Goal: Task Accomplishment & Management: Use online tool/utility

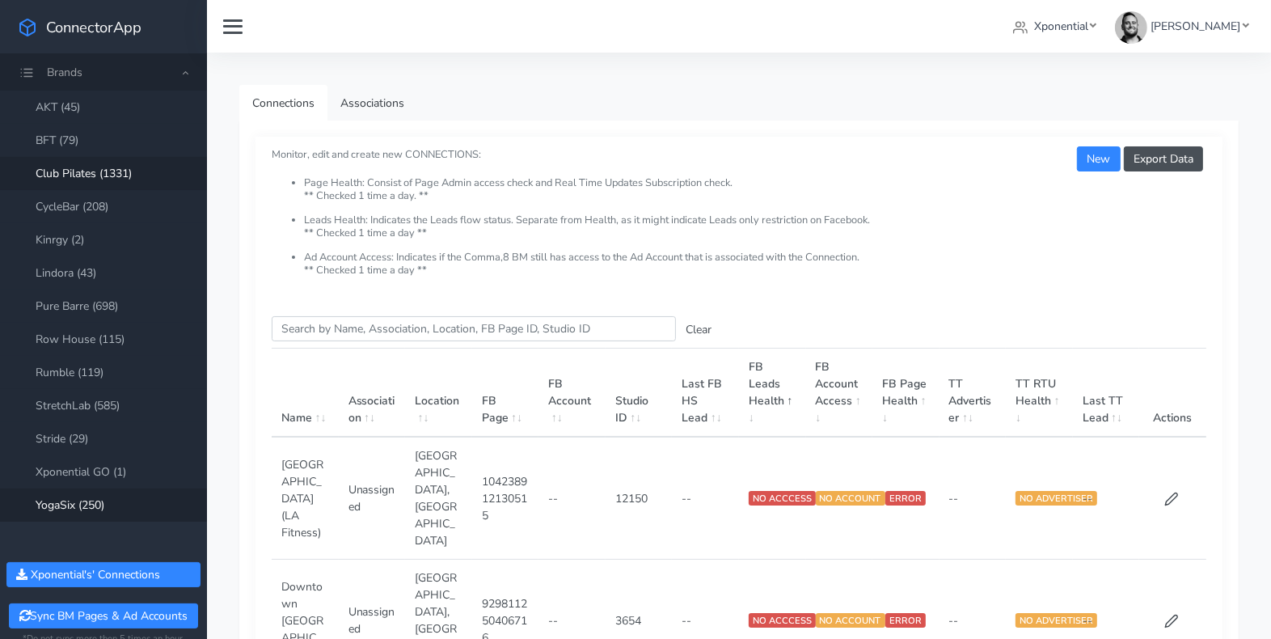
click at [83, 518] on link "YogaSix (250)" at bounding box center [103, 504] width 207 height 33
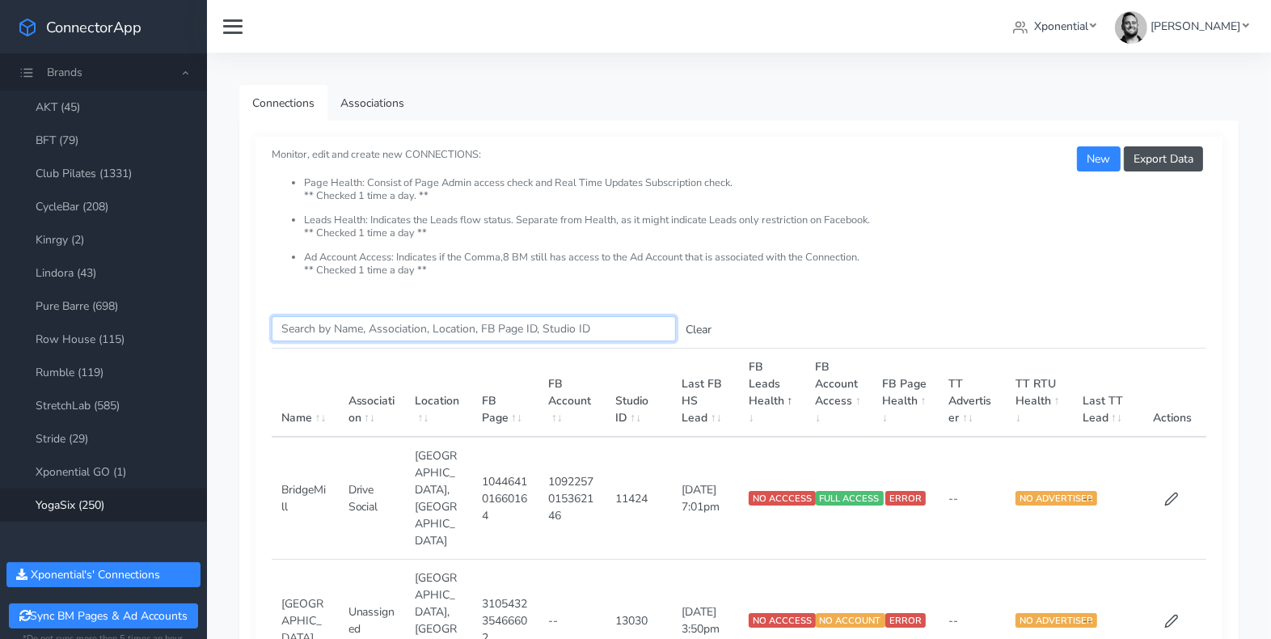
click at [354, 337] on input "Search this table" at bounding box center [474, 328] width 404 height 25
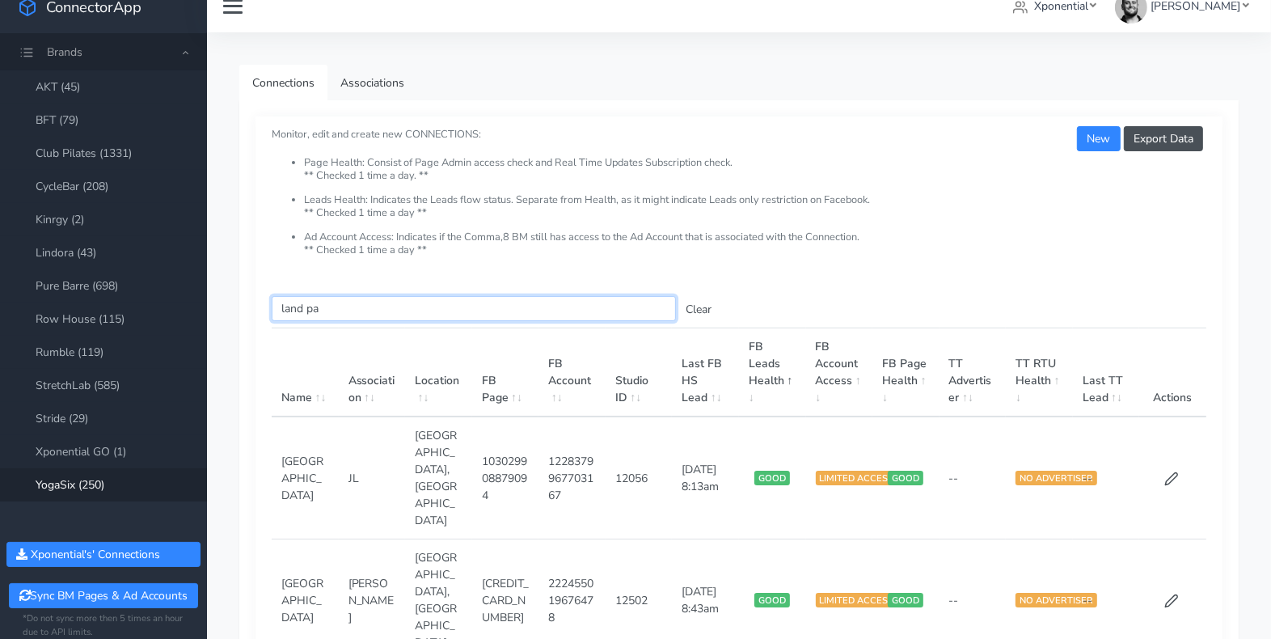
scroll to position [17, 0]
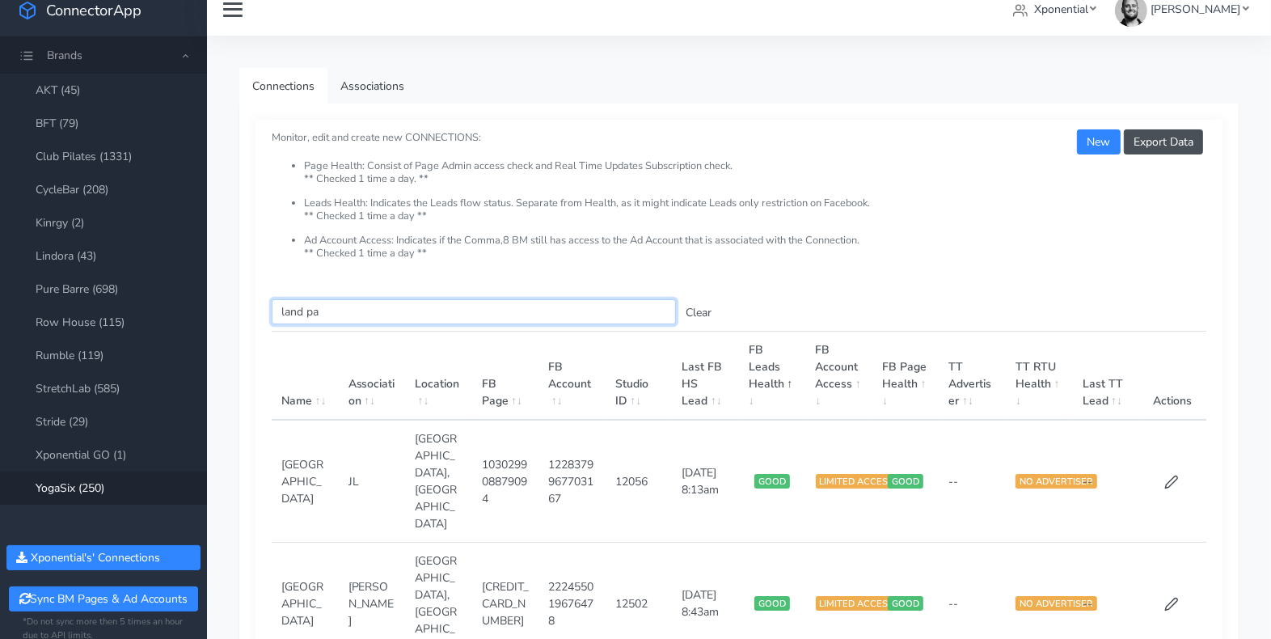
type input "land pa"
click at [85, 177] on link "CycleBar (208)" at bounding box center [103, 189] width 207 height 33
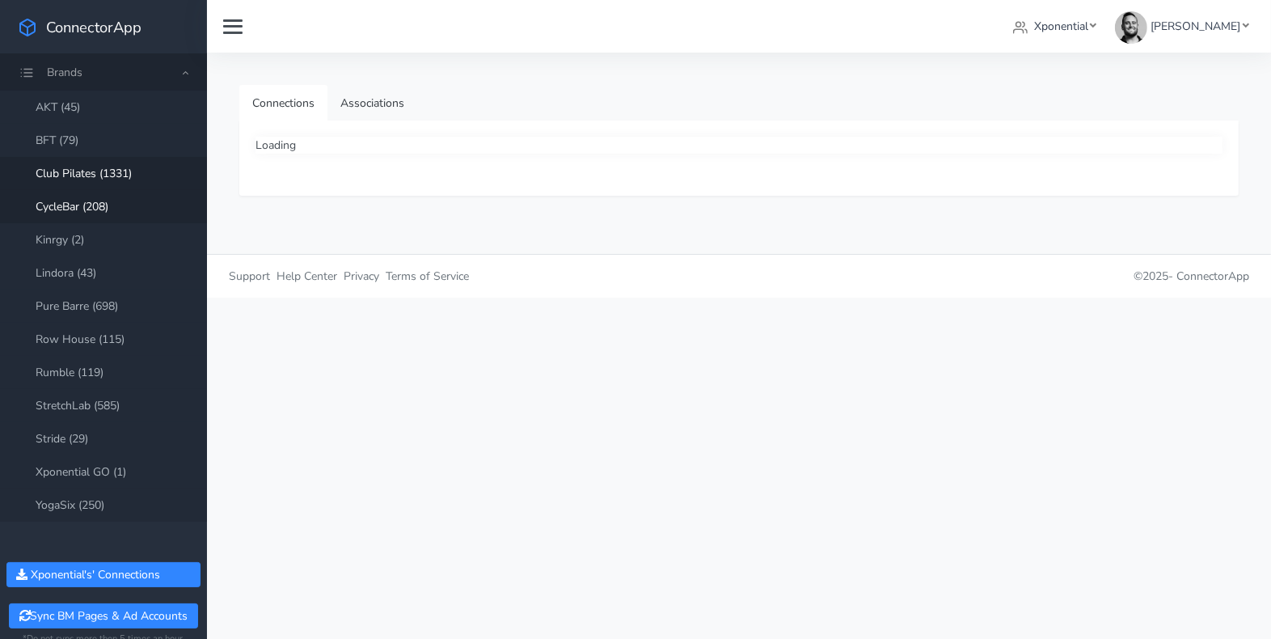
click at [82, 159] on link "Club Pilates (1331)" at bounding box center [103, 173] width 207 height 33
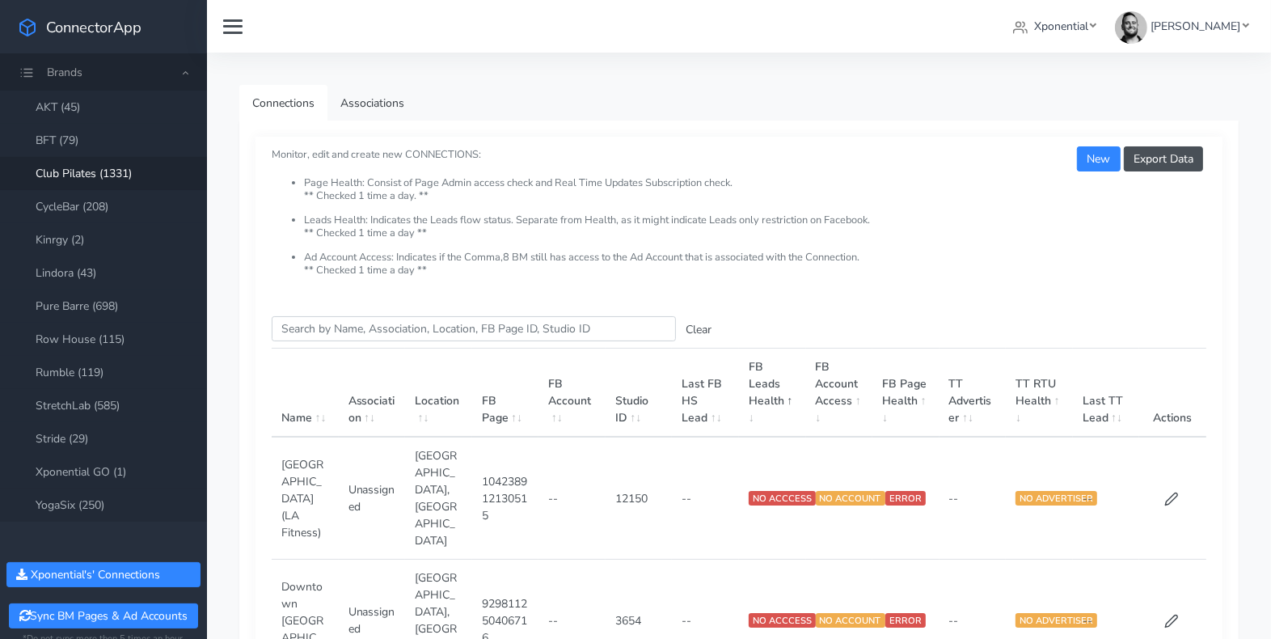
click at [85, 174] on link "Club Pilates (1331)" at bounding box center [103, 173] width 207 height 33
click at [326, 328] on input "Search this table" at bounding box center [474, 328] width 404 height 25
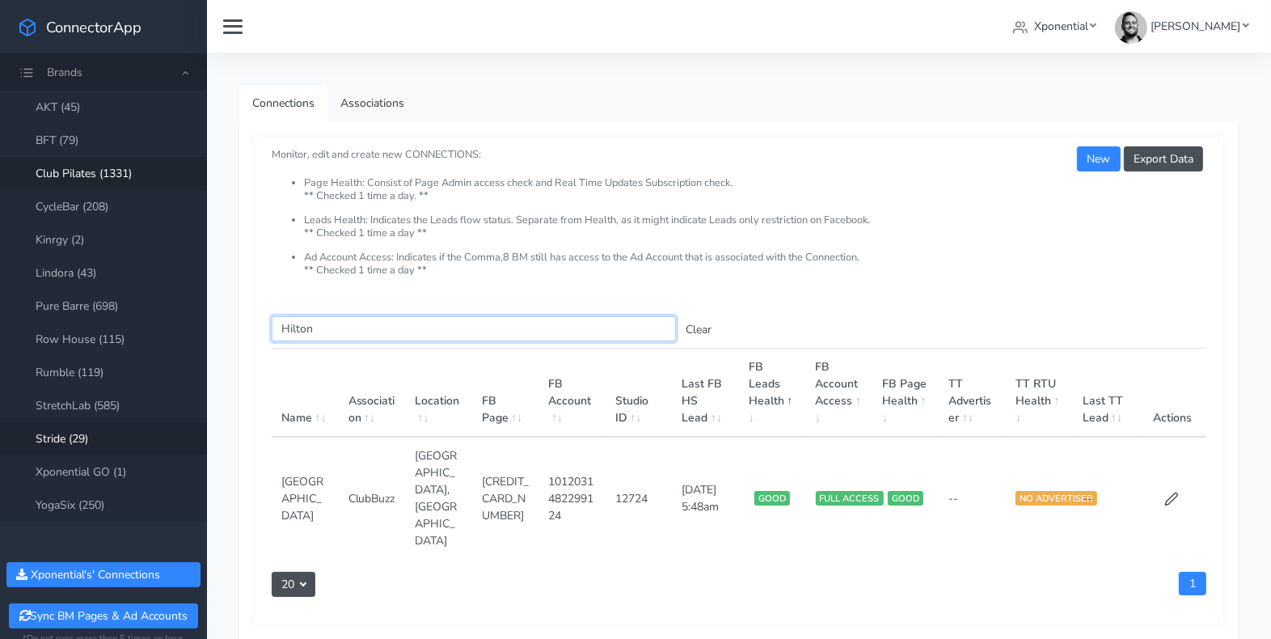
type input "Hilton"
click at [1171, 493] on icon at bounding box center [1171, 499] width 12 height 12
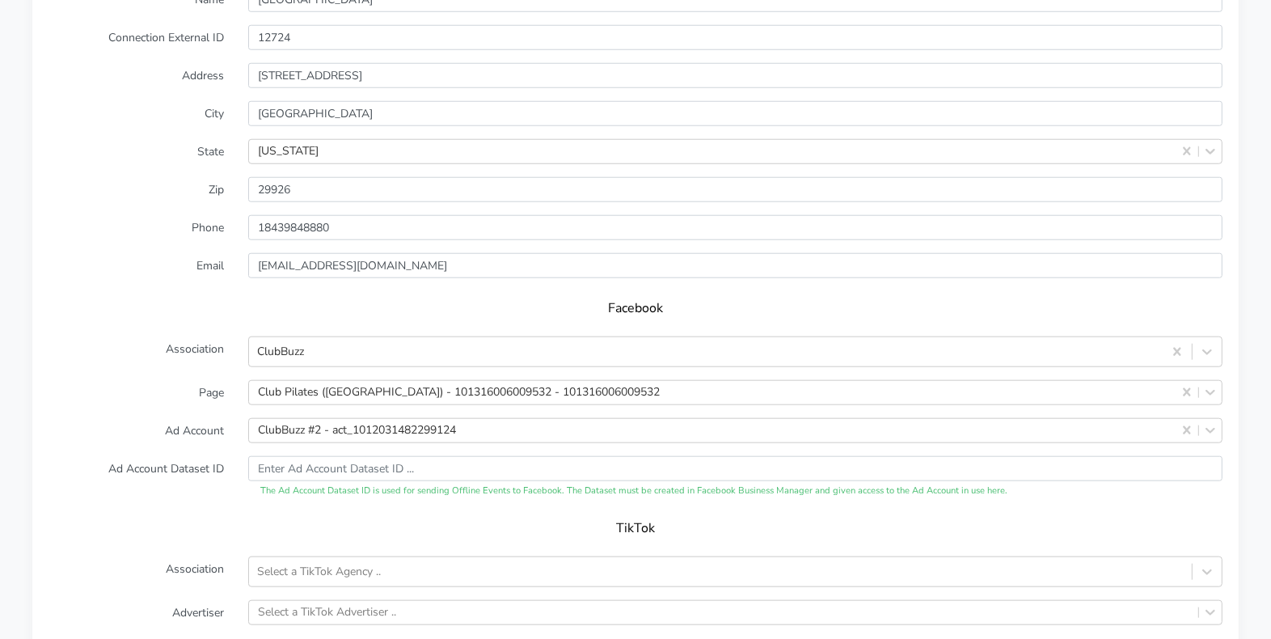
scroll to position [1569, 0]
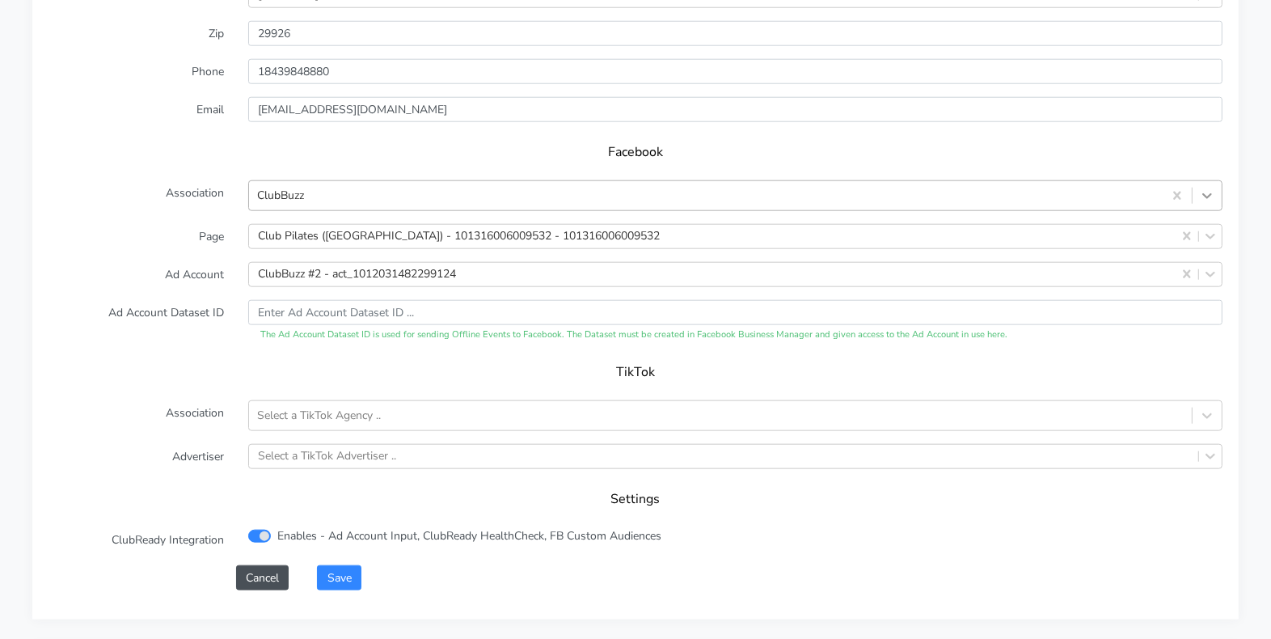
click at [1211, 188] on icon at bounding box center [1207, 196] width 16 height 16
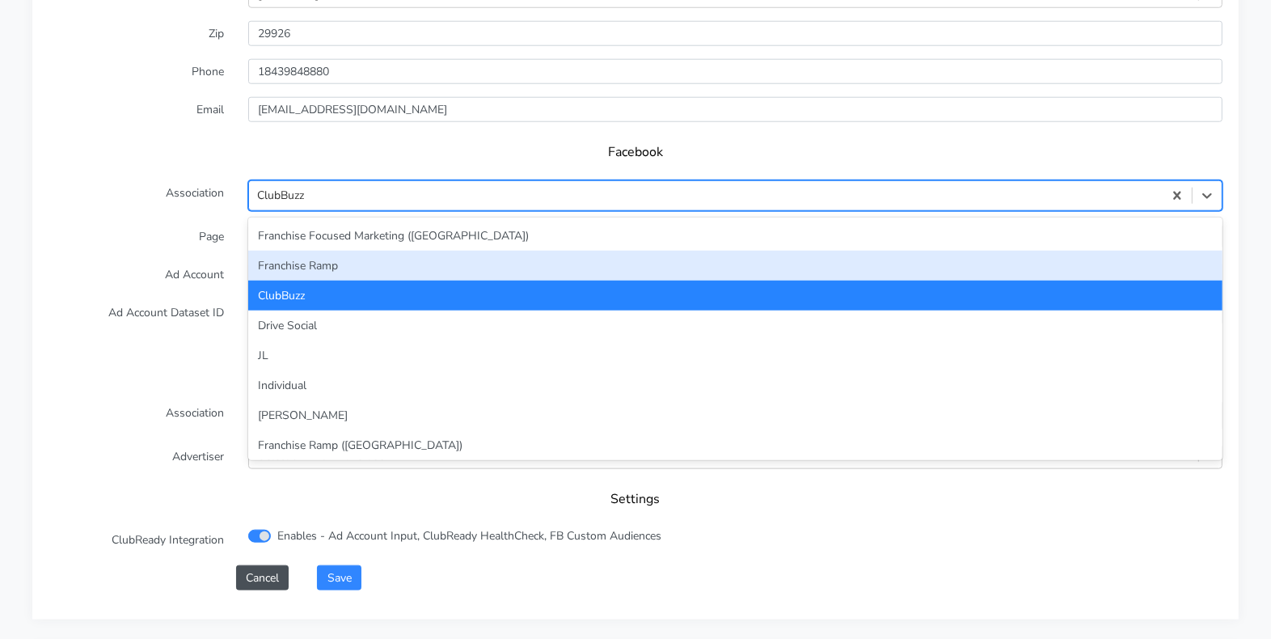
click at [546, 251] on div "Franchise Ramp" at bounding box center [735, 266] width 974 height 30
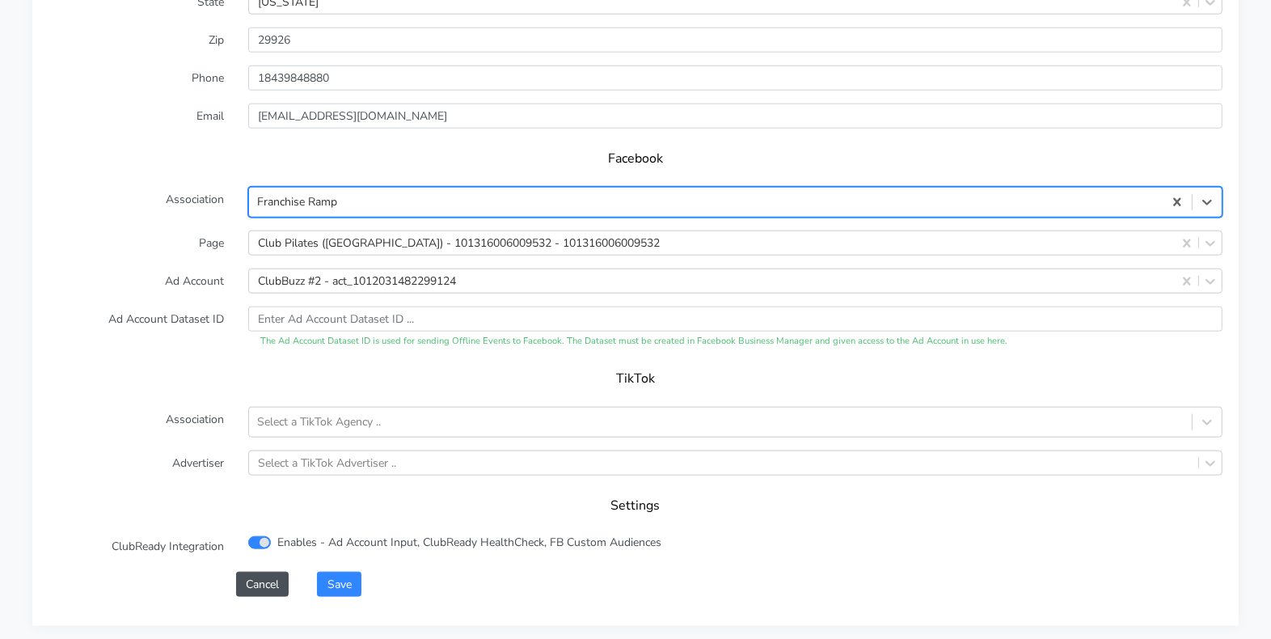
click at [130, 240] on form "XPO Admin Id clubpilates-hilton-head-island Name [GEOGRAPHIC_DATA] Connection E…" at bounding box center [635, 198] width 1174 height 797
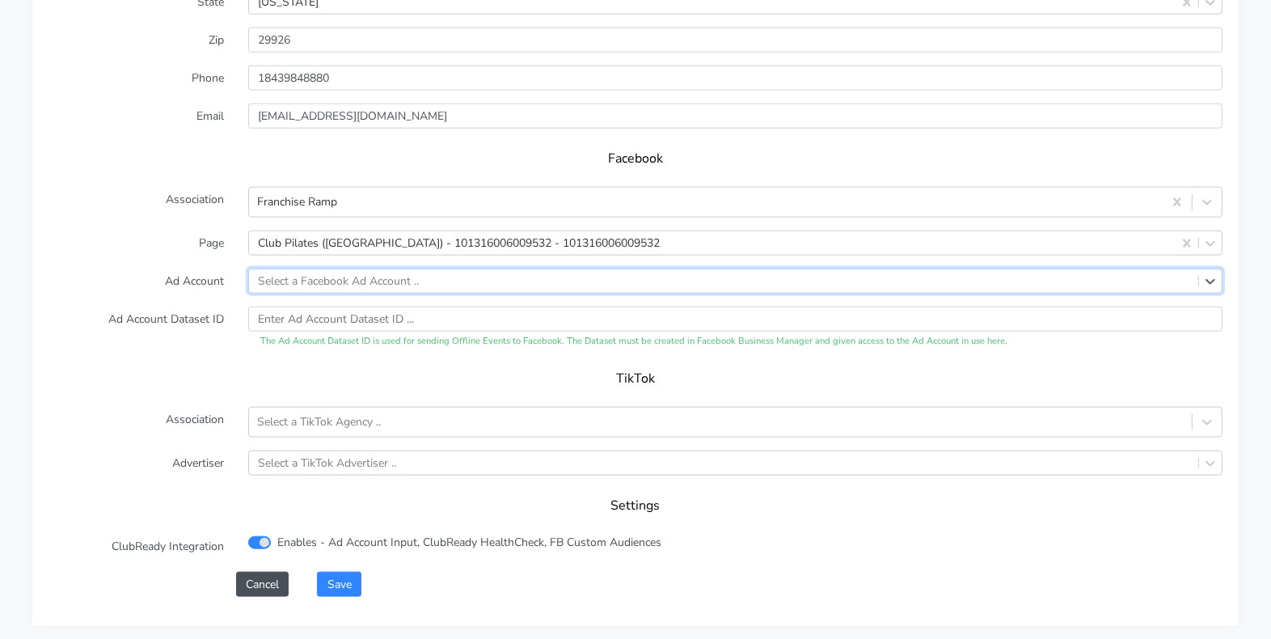
paste input "1107980431397300"
type input "1107980431397300"
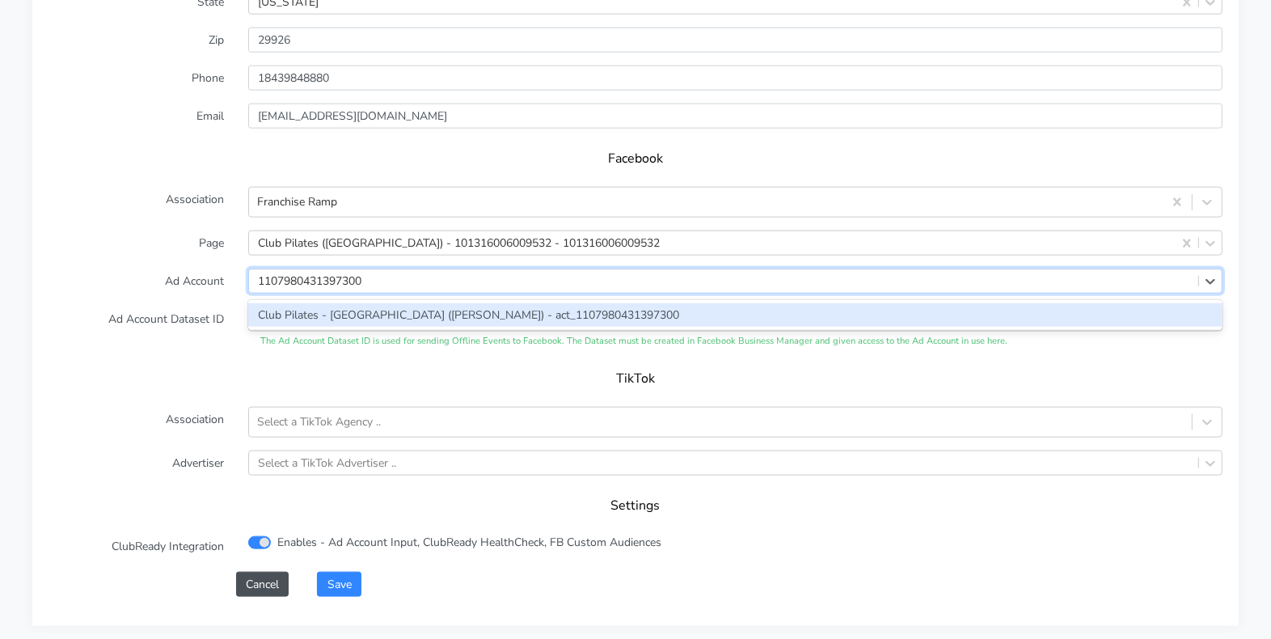
click at [316, 303] on div "Club Pilates - [GEOGRAPHIC_DATA] ([PERSON_NAME]) - act_1107980431397300" at bounding box center [735, 314] width 974 height 23
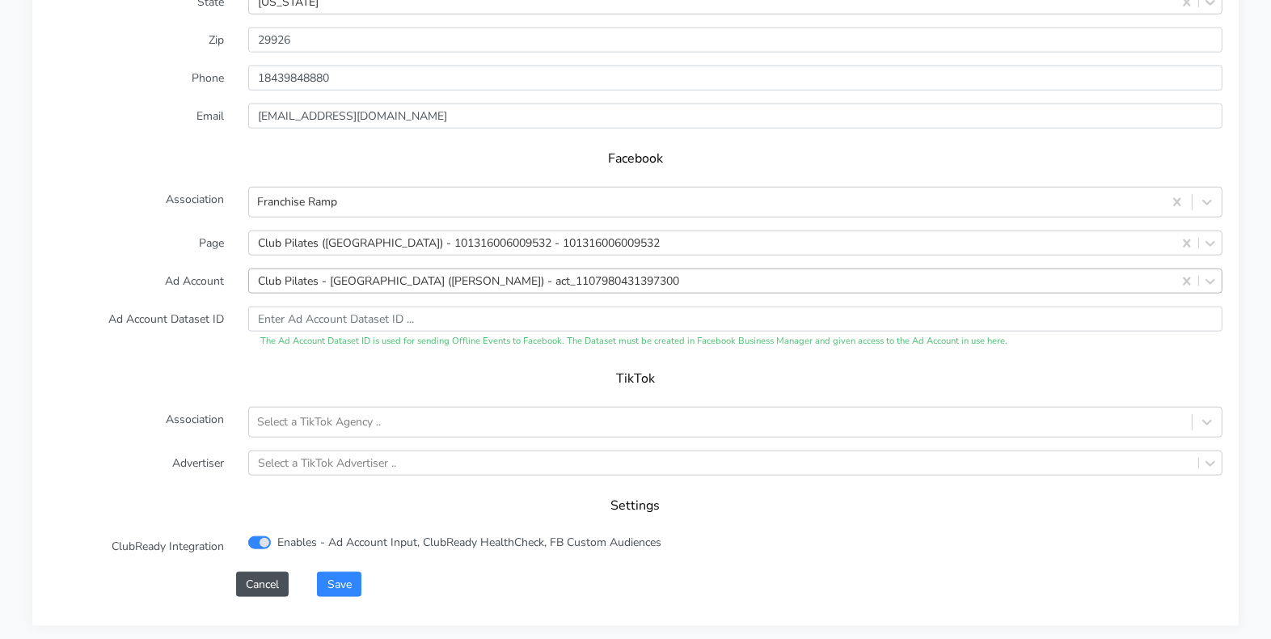
click at [166, 306] on label "Ad Account Dataset ID" at bounding box center [136, 327] width 200 height 42
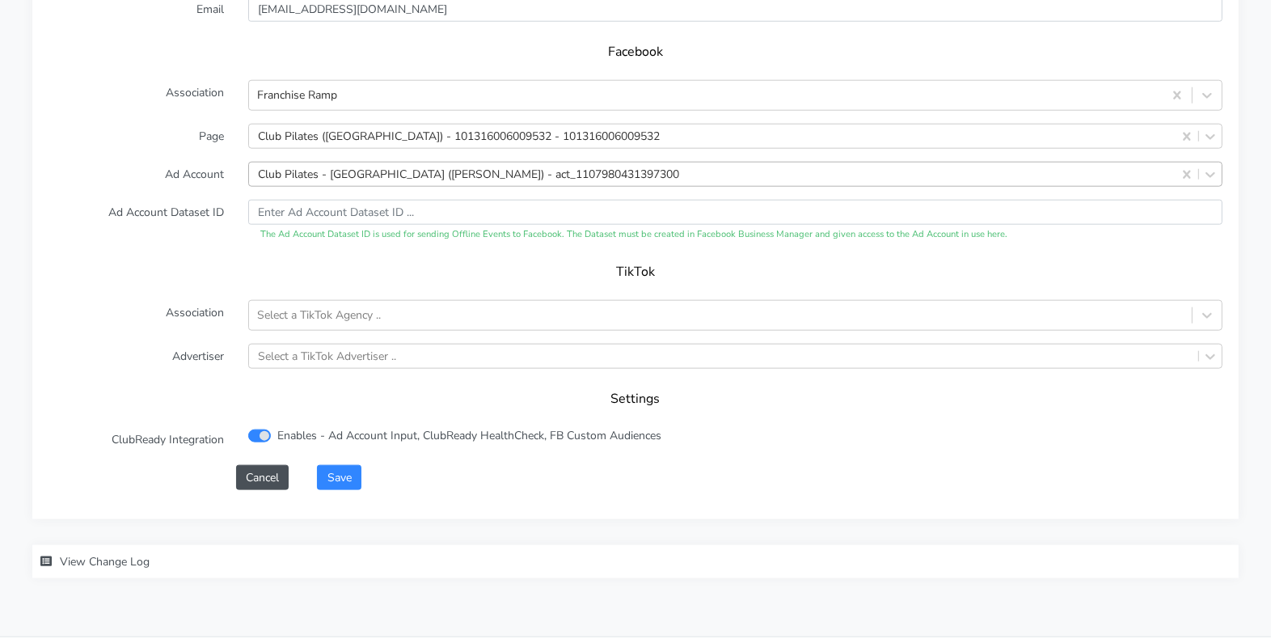
scroll to position [1674, 0]
click at [348, 466] on button "Save" at bounding box center [339, 478] width 44 height 25
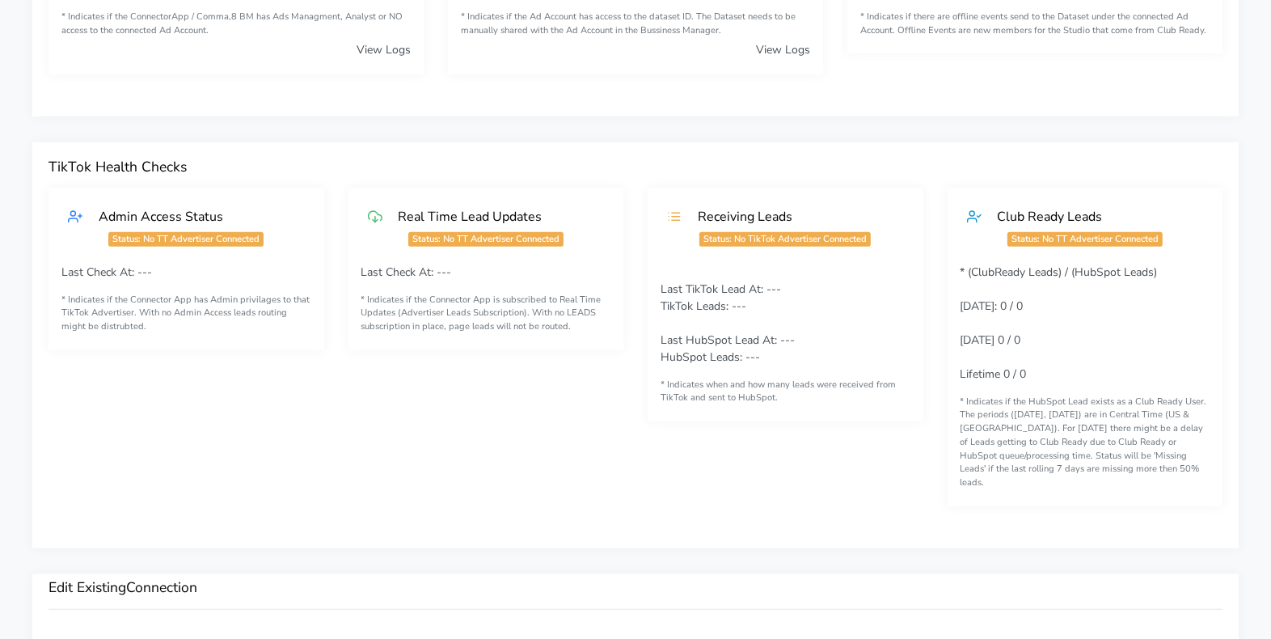
scroll to position [1692, 0]
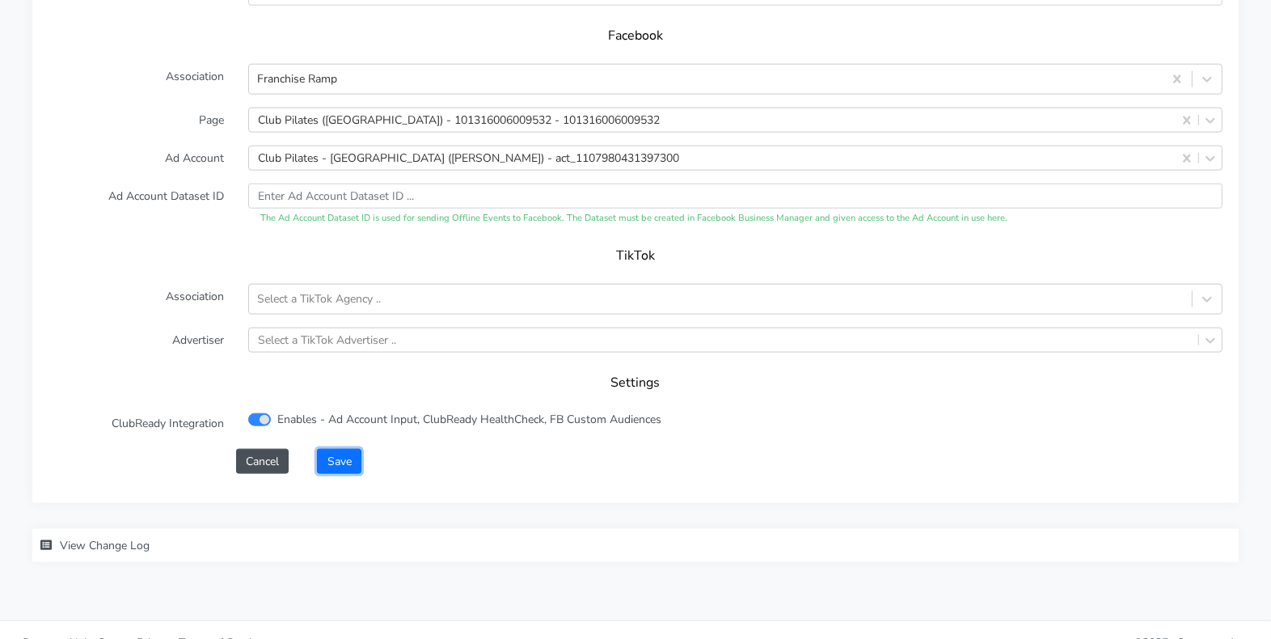
click at [346, 449] on button "Save" at bounding box center [339, 461] width 44 height 25
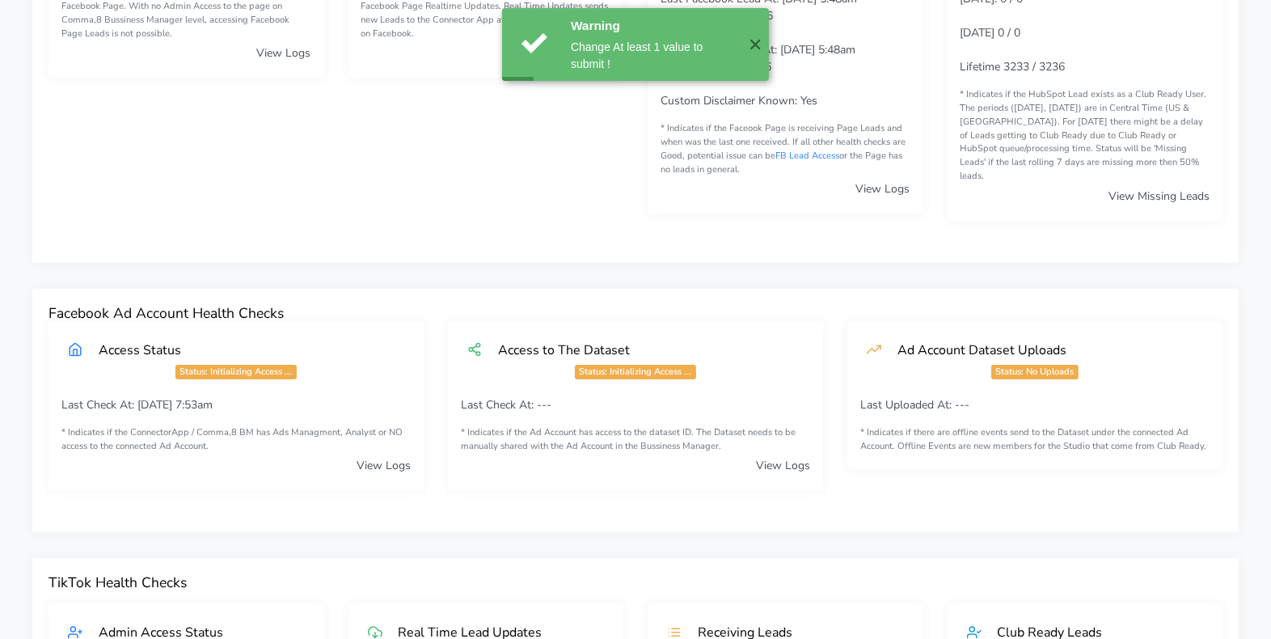
scroll to position [0, 0]
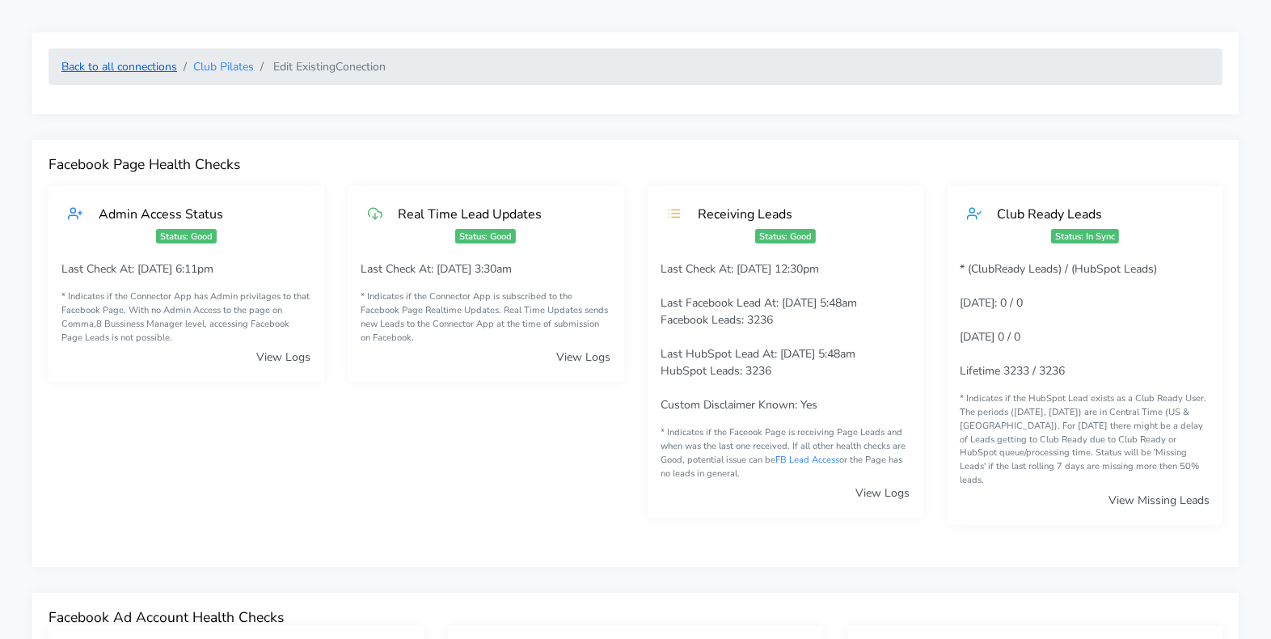
click at [150, 65] on link "Back to all connections" at bounding box center [119, 66] width 116 height 15
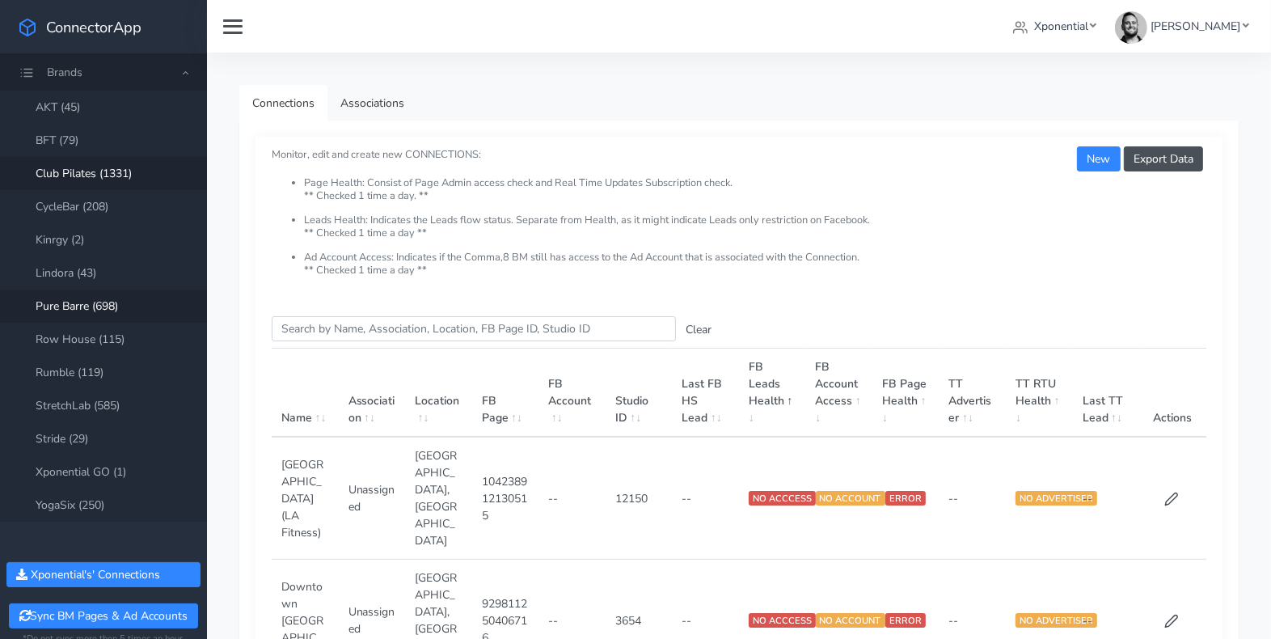
click at [81, 308] on link "Pure Barre (698)" at bounding box center [103, 305] width 207 height 33
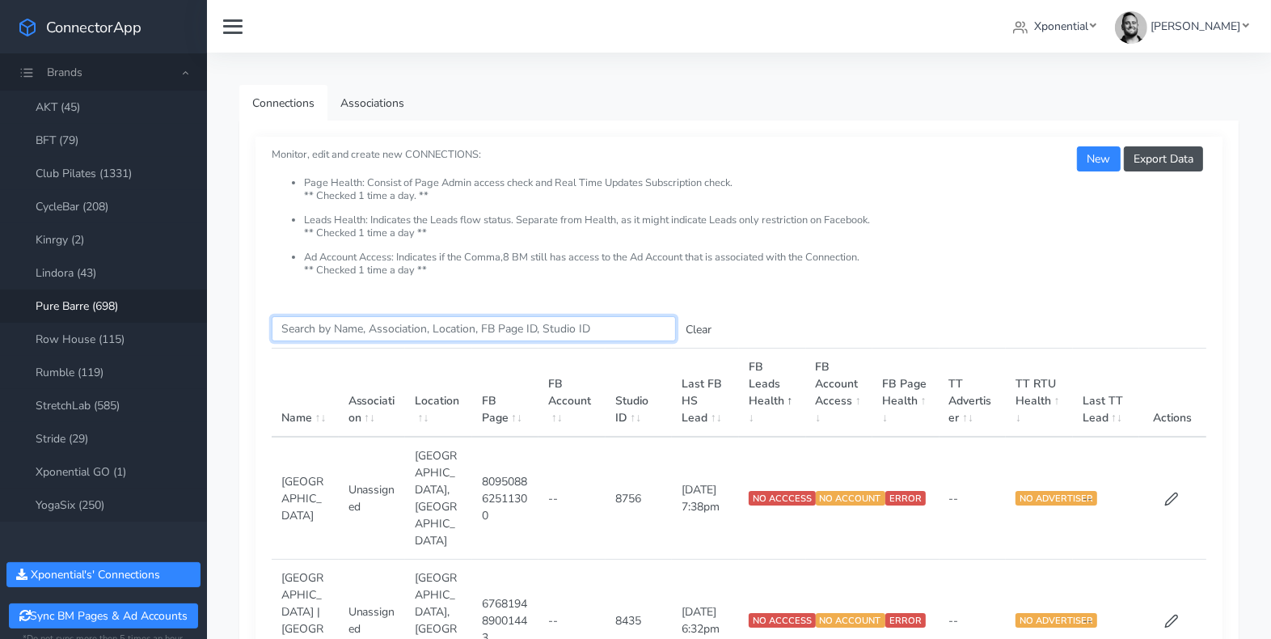
click at [323, 332] on input "Search this table" at bounding box center [474, 328] width 404 height 25
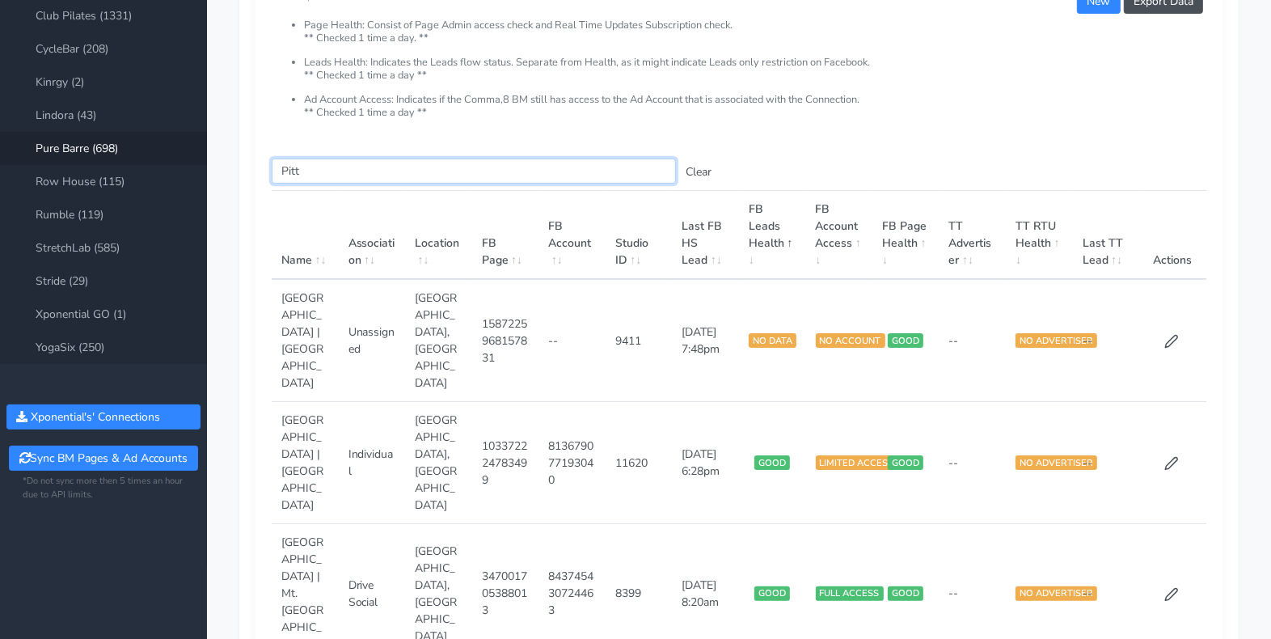
scroll to position [172, 0]
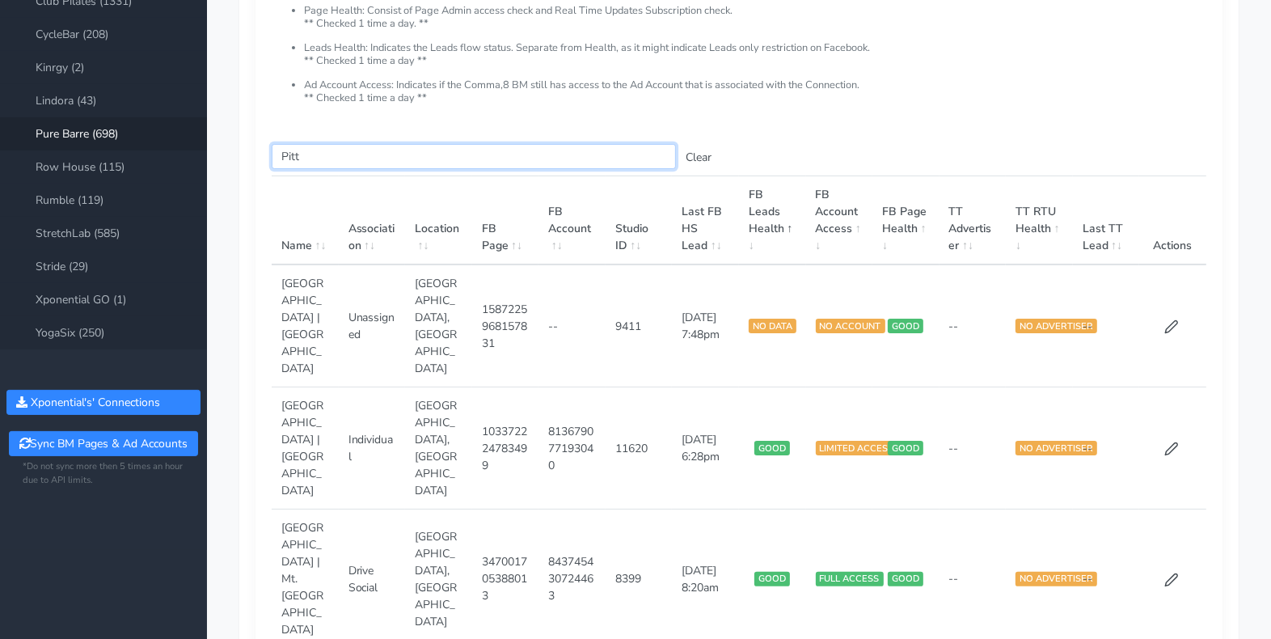
type input "Pitt"
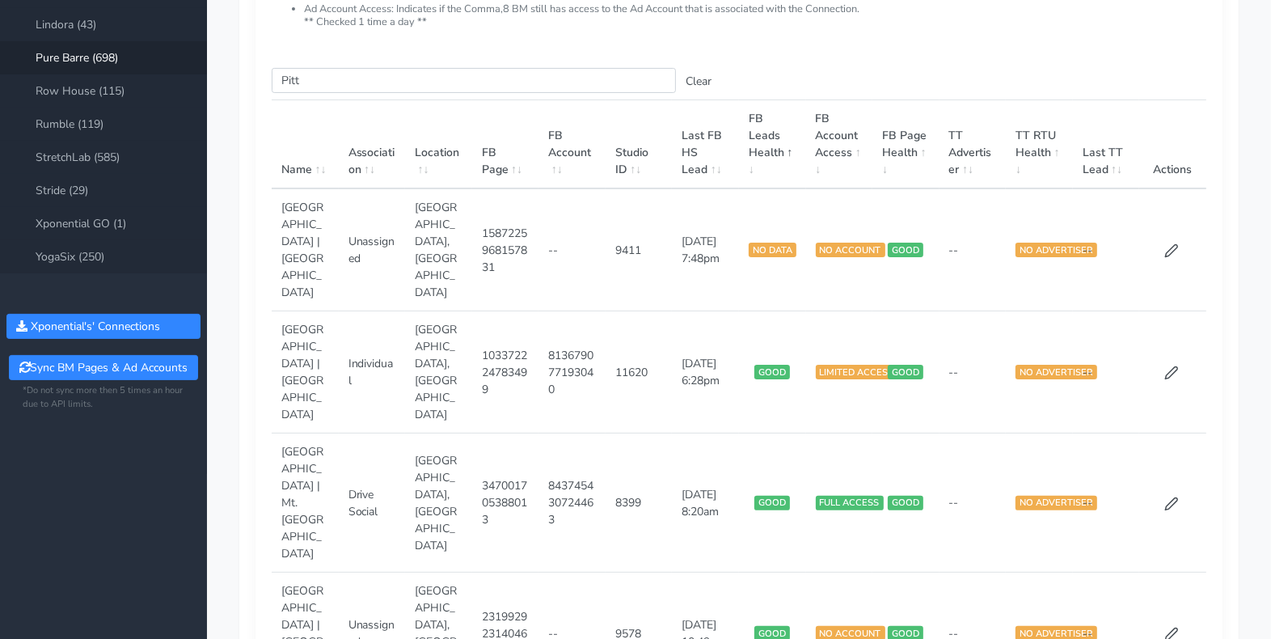
scroll to position [255, 0]
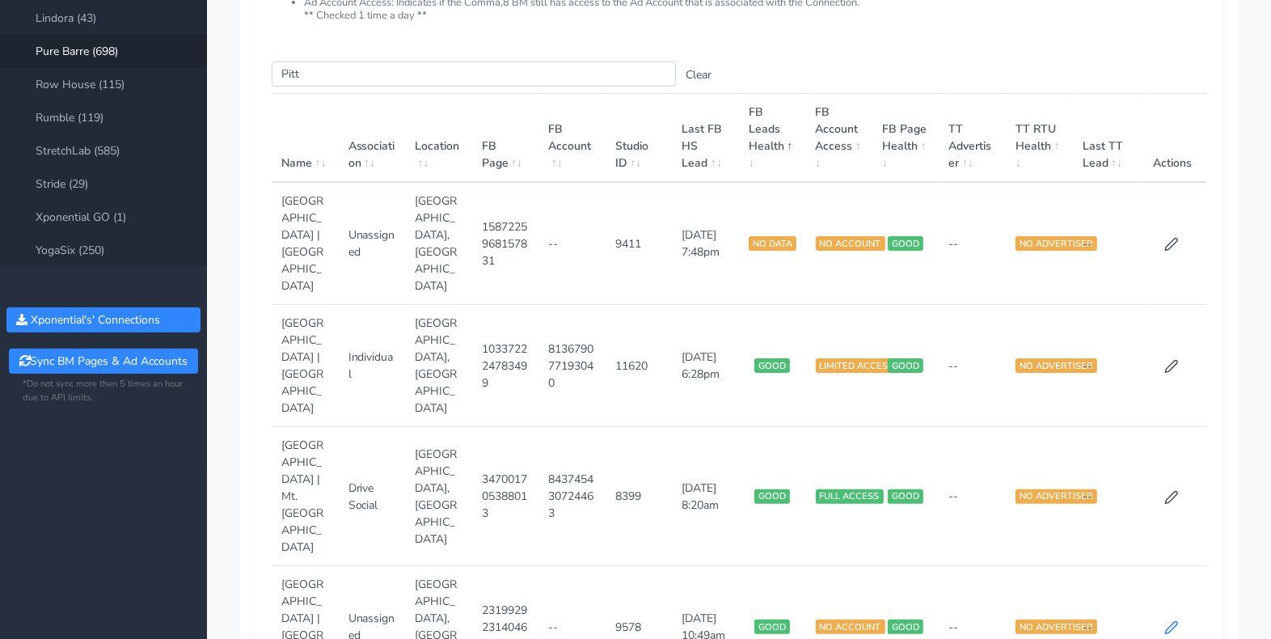
click at [1171, 620] on icon at bounding box center [1171, 627] width 15 height 15
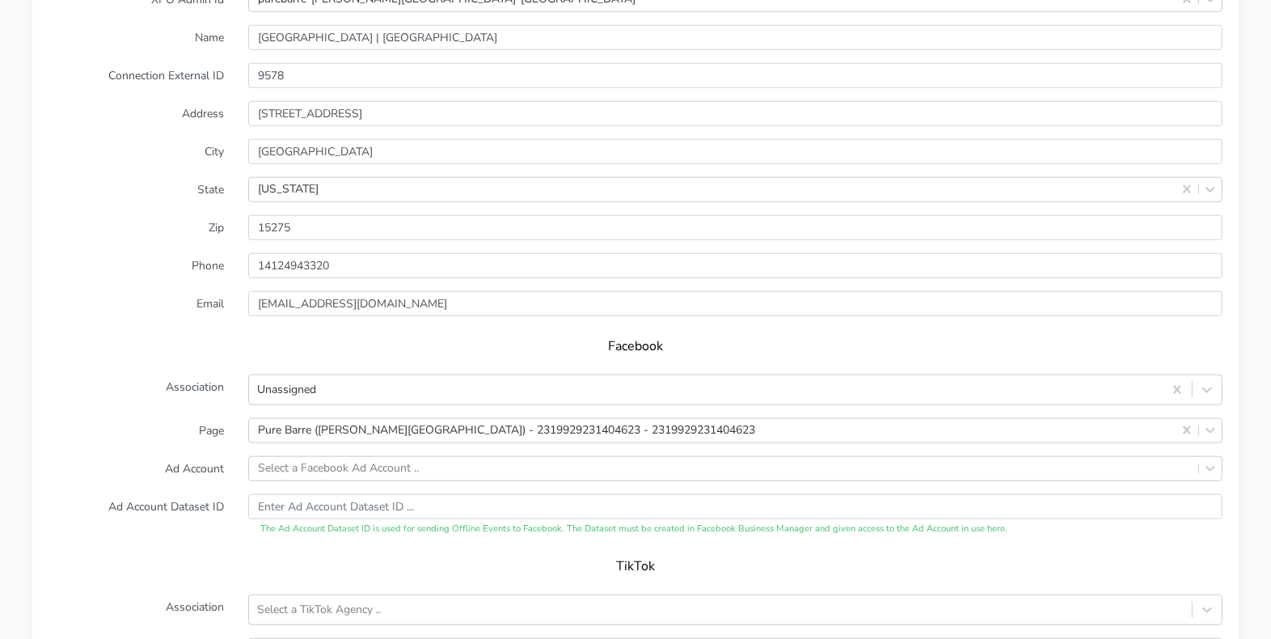
scroll to position [1387, 0]
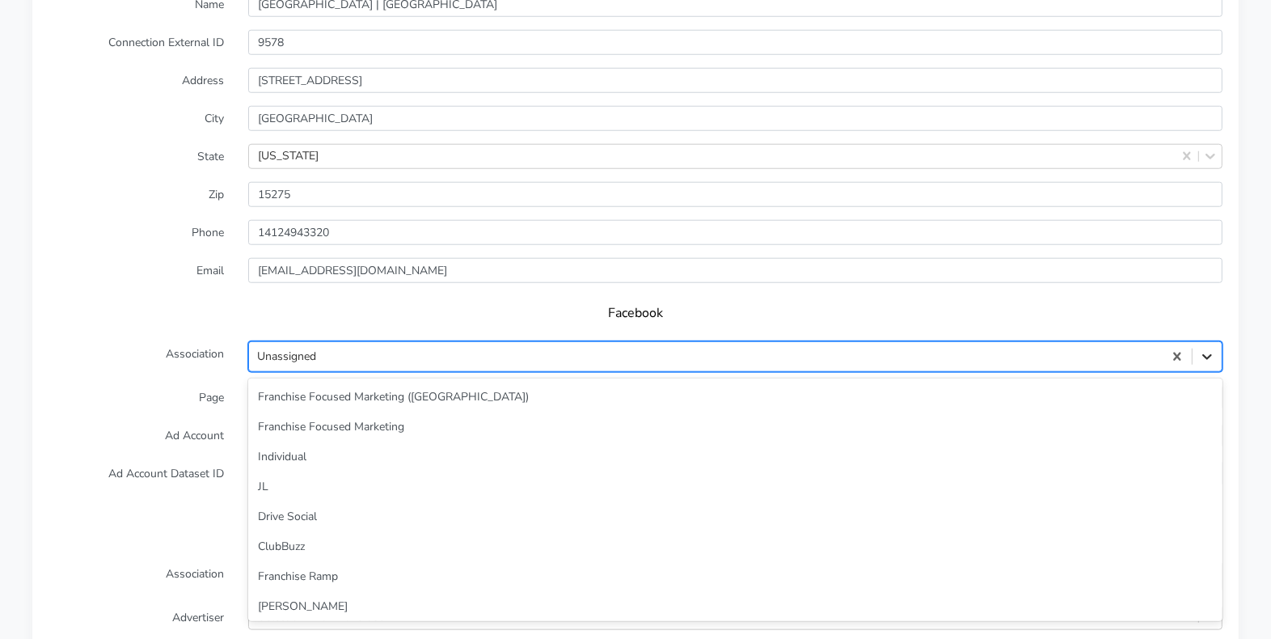
click at [1208, 348] on div at bounding box center [1206, 356] width 29 height 29
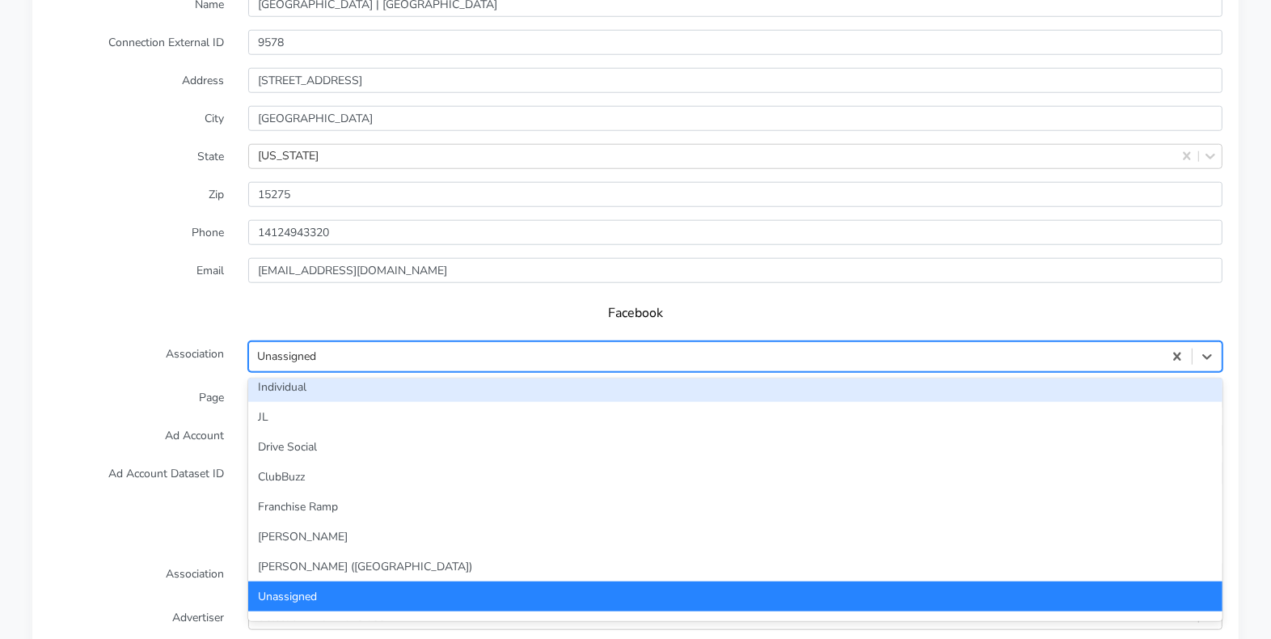
click at [578, 372] on div "Individual" at bounding box center [735, 387] width 974 height 30
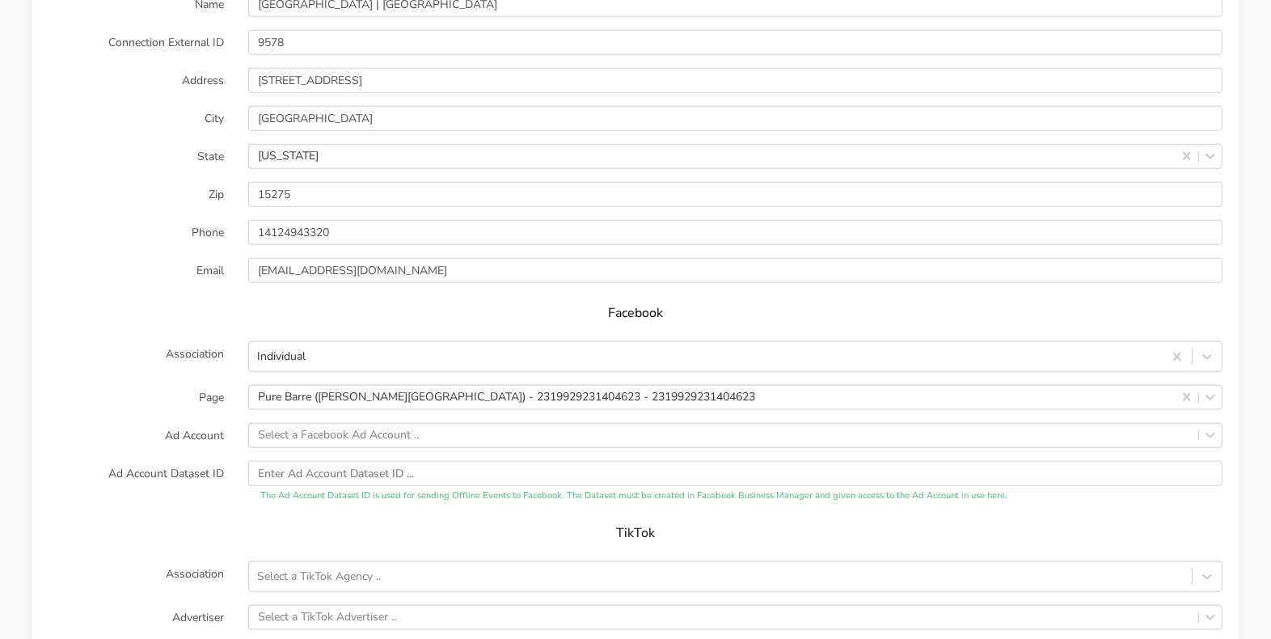
click at [164, 356] on form "XPO Admin Id purebarre-[PERSON_NAME]-township-pa Name [GEOGRAPHIC_DATA] | [GEOG…" at bounding box center [635, 352] width 1174 height 797
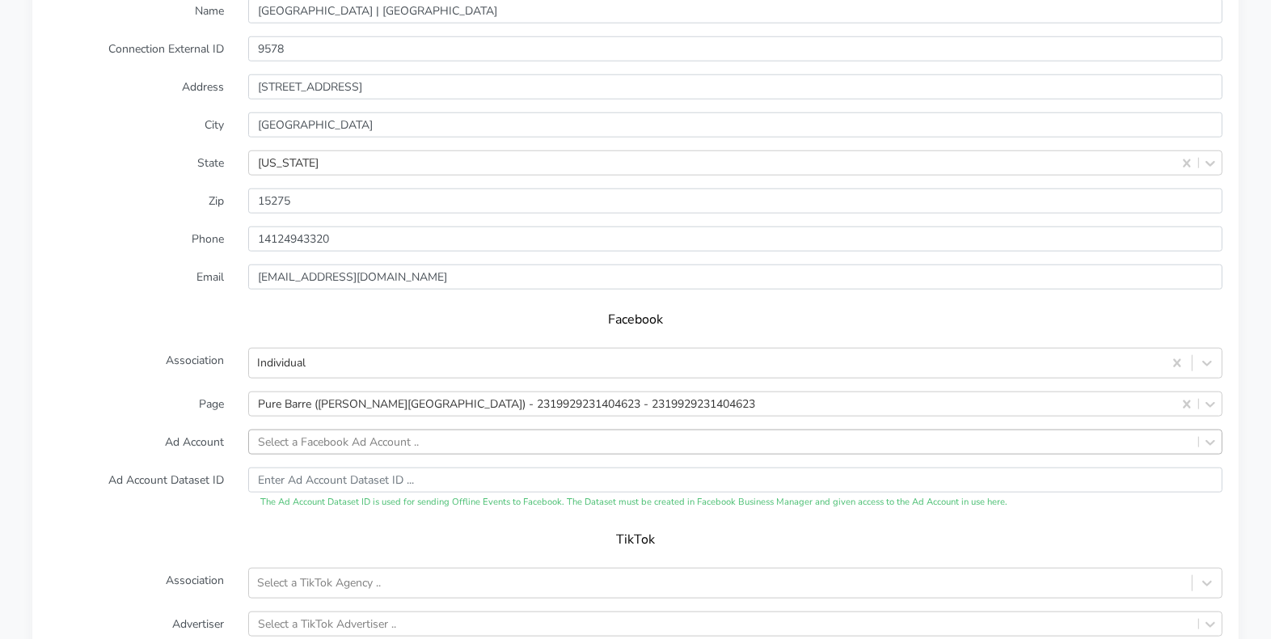
click at [291, 429] on div "Select a Facebook Ad Account .." at bounding box center [735, 441] width 974 height 25
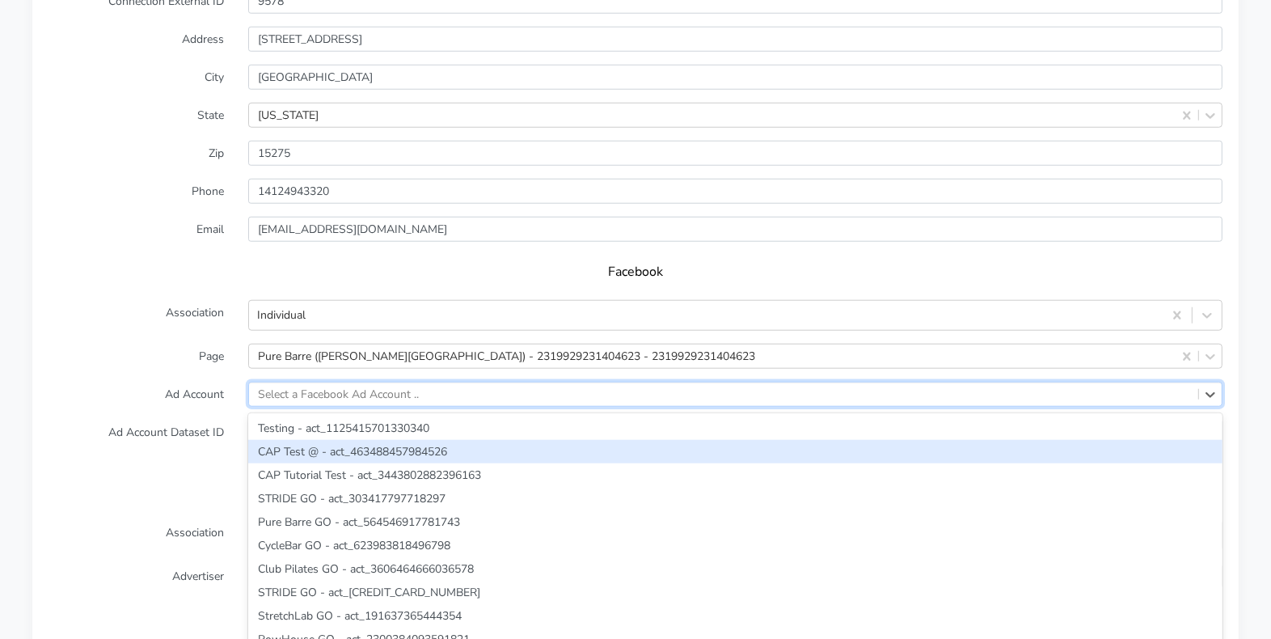
paste input "688775373410977"
type input "688775373410977"
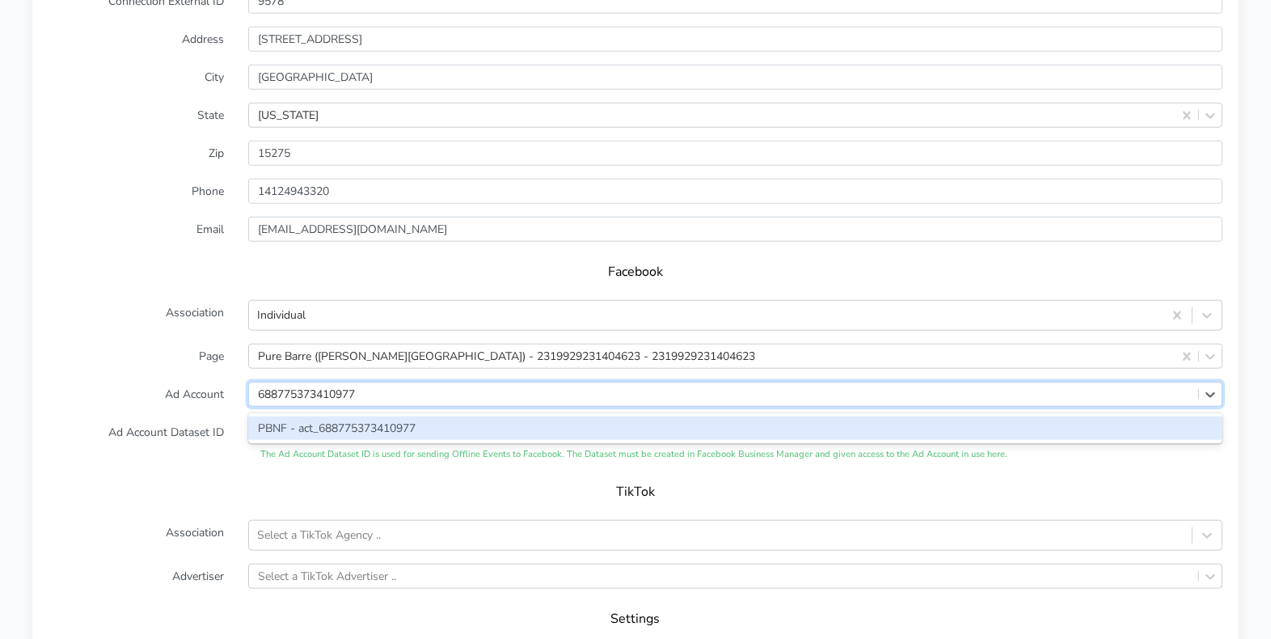
click at [297, 416] on div "PBNF - act_688775373410977" at bounding box center [735, 427] width 974 height 23
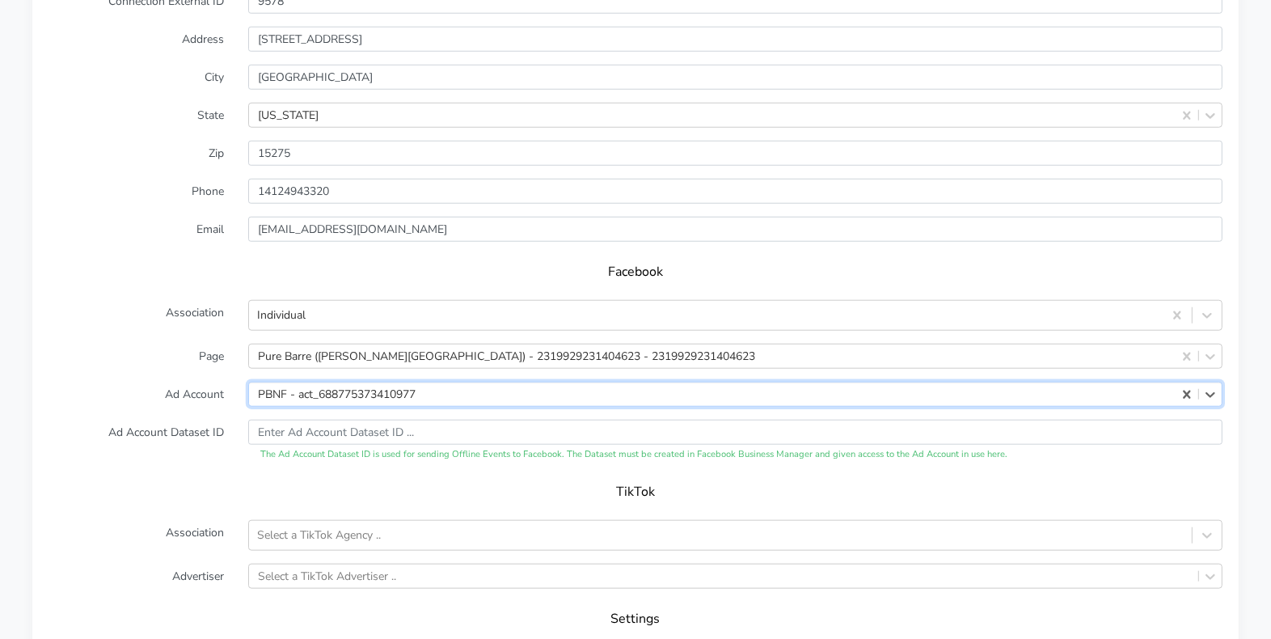
click at [194, 419] on label "Ad Account Dataset ID" at bounding box center [136, 440] width 200 height 42
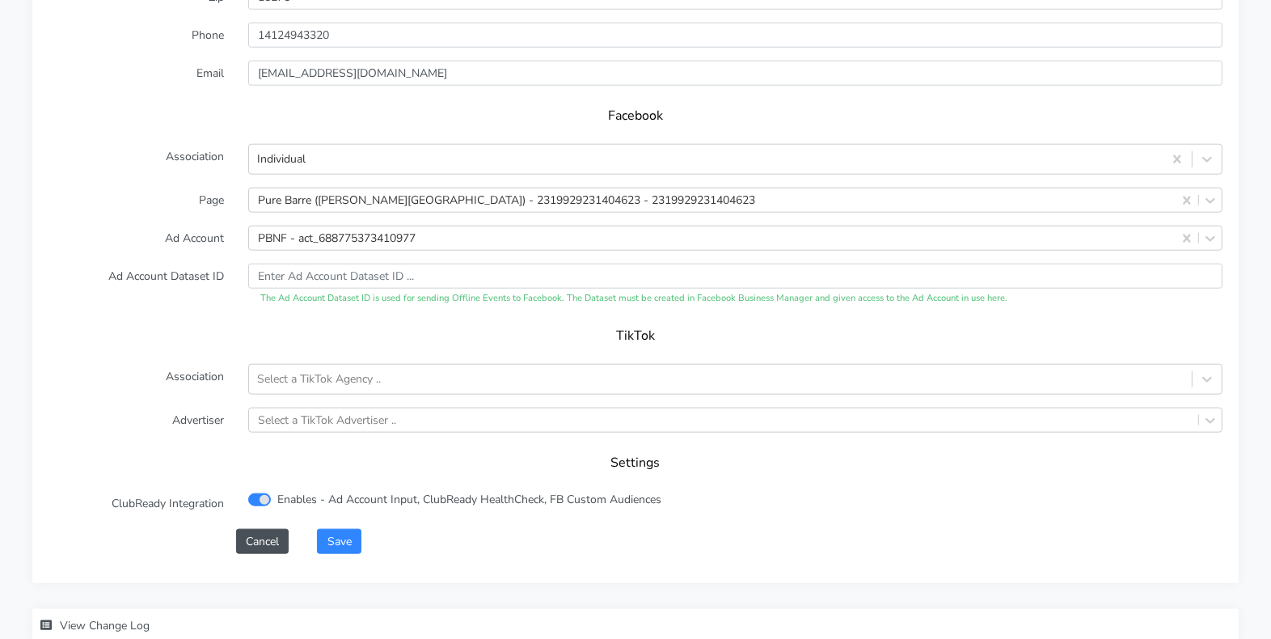
scroll to position [1593, 0]
click at [340, 526] on button "Save" at bounding box center [339, 538] width 44 height 25
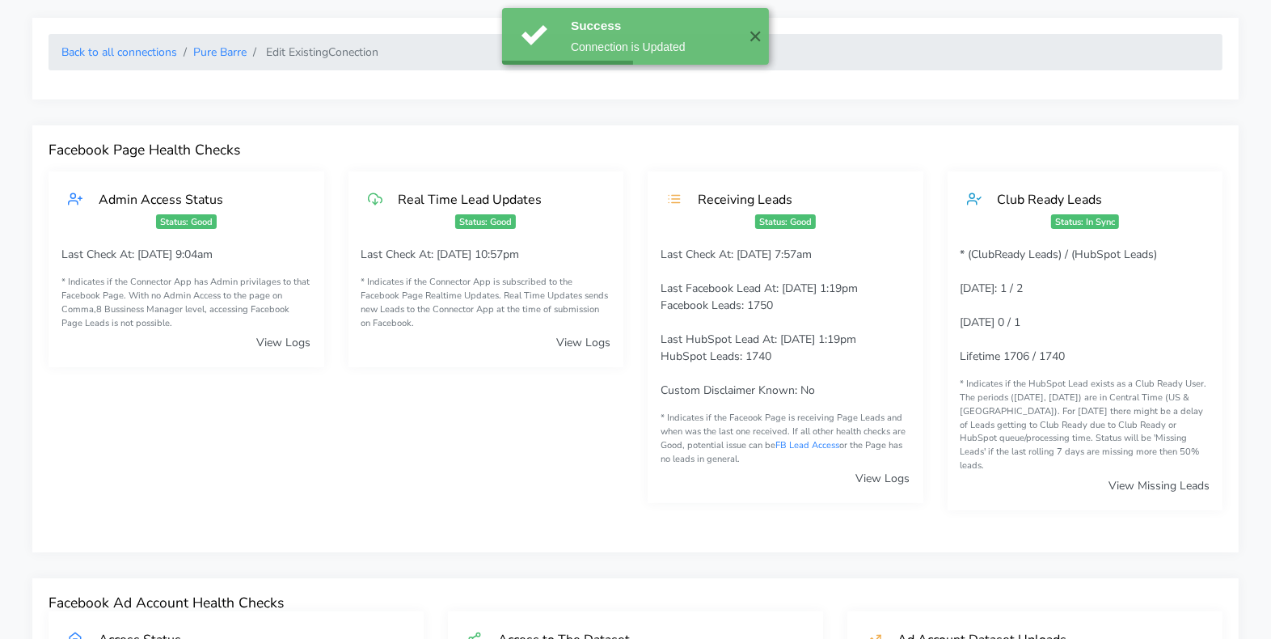
scroll to position [0, 0]
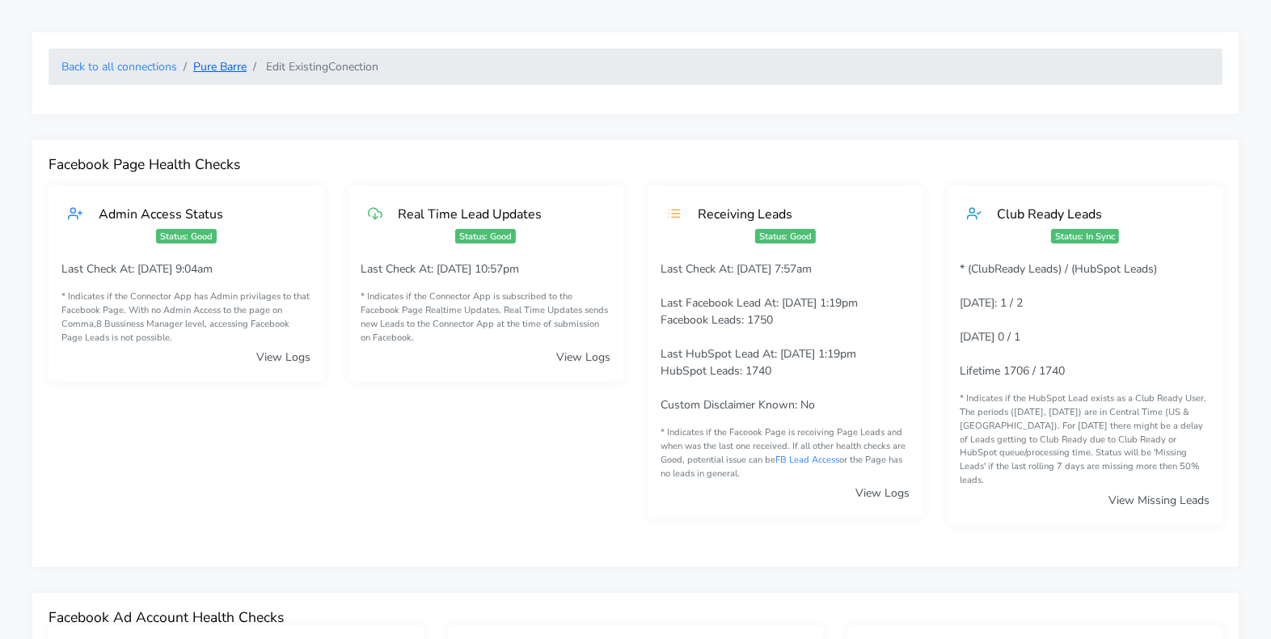
click at [218, 68] on link "Pure Barre" at bounding box center [219, 66] width 53 height 15
